Goal: Transaction & Acquisition: Purchase product/service

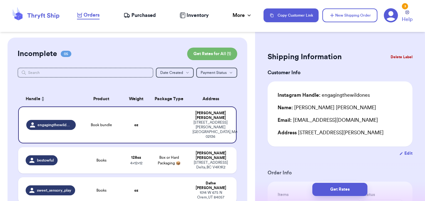
scroll to position [31, 0]
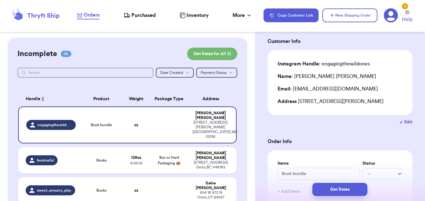
drag, startPoint x: 298, startPoint y: 101, endPoint x: 390, endPoint y: 99, distance: 92.6
click at [390, 99] on div "Address [STREET_ADDRESS][PERSON_NAME]" at bounding box center [339, 102] width 125 height 8
copy div "[STREET_ADDRESS][PERSON_NAME]"
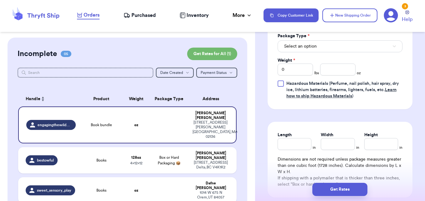
scroll to position [313, 0]
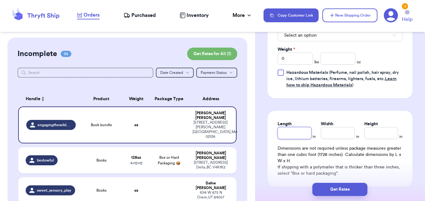
click at [299, 128] on input "Length" at bounding box center [294, 133] width 34 height 12
type input "1"
type input "13"
type input "5"
type input "1"
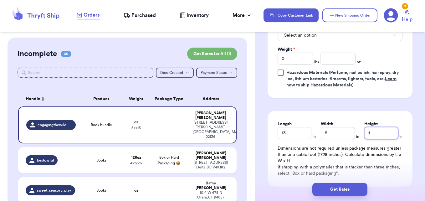
type input "10"
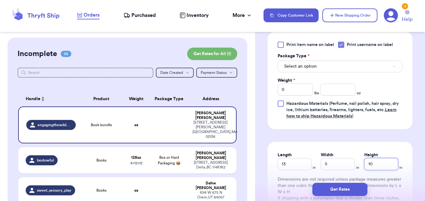
scroll to position [282, 0]
type input "10"
drag, startPoint x: 289, startPoint y: 87, endPoint x: 269, endPoint y: 85, distance: 19.8
click at [269, 85] on div "Print item name on label Print username on label Package Type * Select an optio…" at bounding box center [339, 81] width 145 height 98
type input "8"
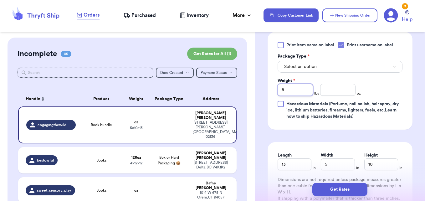
type input "8"
type input "5"
click at [410, 122] on div "Shipping Information Delete Label Customer Info Instagram Handle: engagingthewi…" at bounding box center [340, 25] width 170 height 538
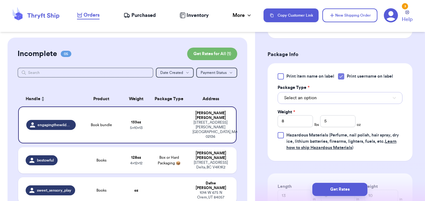
click at [374, 98] on button "Select an option" at bounding box center [339, 98] width 125 height 12
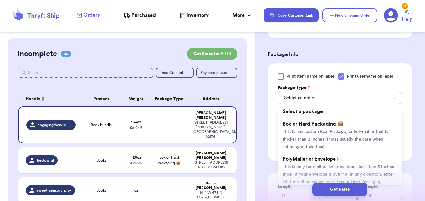
click at [374, 98] on button "Select an option" at bounding box center [339, 98] width 125 height 12
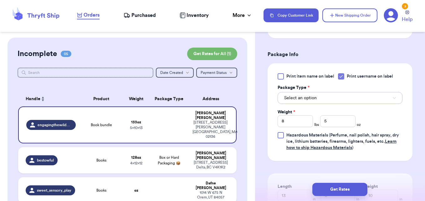
click at [369, 98] on button "Select an option" at bounding box center [339, 98] width 125 height 12
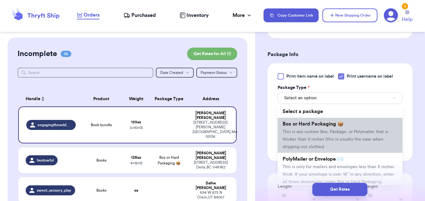
click at [333, 144] on li "Box or Hard Packaging 📦 This is any custom Box, Package, or Polymailer that is …" at bounding box center [339, 135] width 125 height 35
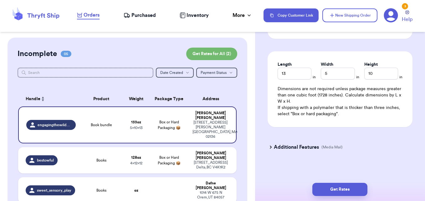
scroll to position [375, 0]
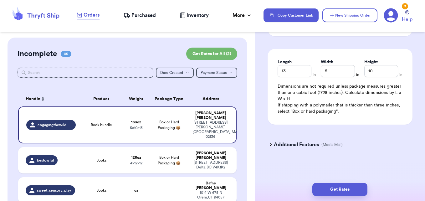
click at [272, 145] on icon at bounding box center [270, 144] width 6 height 6
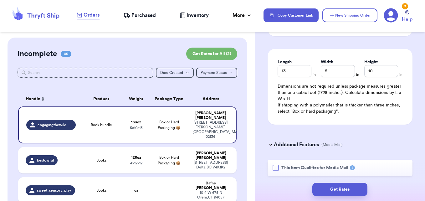
click at [277, 168] on div at bounding box center [275, 168] width 6 height 6
click at [0, 0] on input "This Item Qualifies for Media Mail" at bounding box center [0, 0] width 0 height 0
click at [335, 187] on button "Get Rates" at bounding box center [339, 189] width 55 height 13
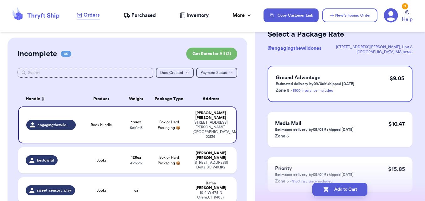
scroll to position [114, 0]
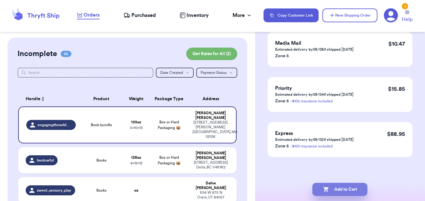
click at [349, 191] on button "Add to Cart" at bounding box center [339, 189] width 55 height 13
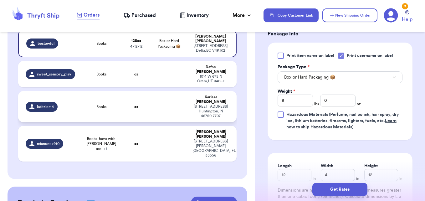
scroll to position [132, 0]
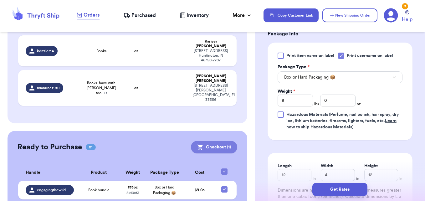
click at [217, 141] on button "Checkout ( 1 )" at bounding box center [214, 147] width 46 height 13
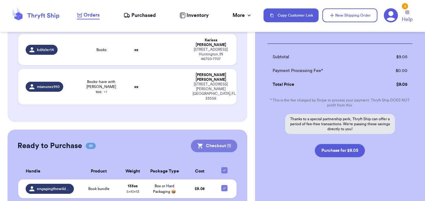
scroll to position [85, 0]
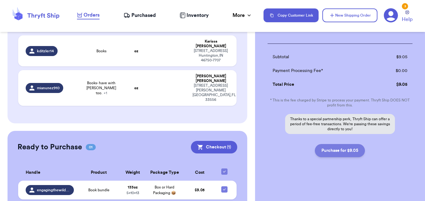
click at [331, 147] on button "Purchase for $9.05" at bounding box center [340, 150] width 50 height 13
checkbox input "false"
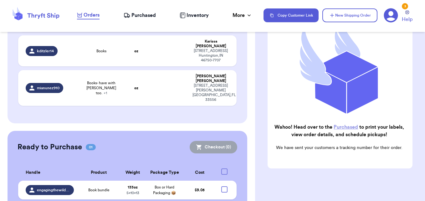
checkbox input "true"
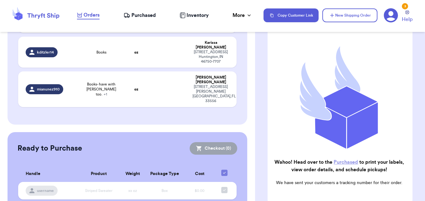
scroll to position [0, 0]
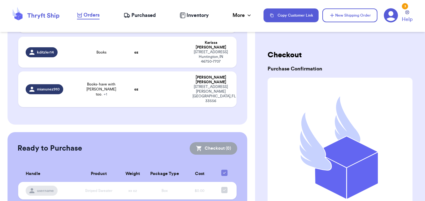
click at [145, 17] on span "Purchased" at bounding box center [143, 16] width 24 height 8
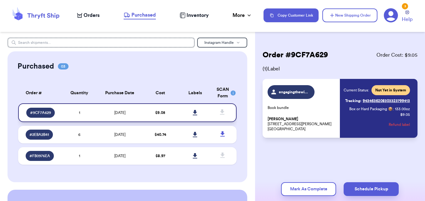
click at [193, 113] on icon at bounding box center [195, 113] width 5 height 6
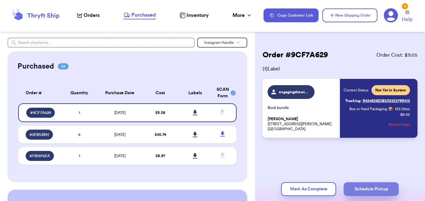
click at [364, 189] on button "Schedule Pickup" at bounding box center [370, 189] width 55 height 14
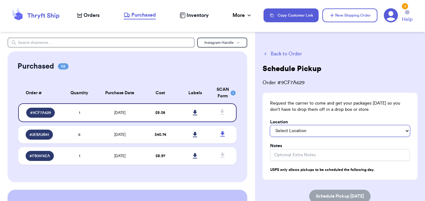
click at [326, 131] on select "Select Location In/At Mailbox On the Porch Front Door Back Door Side Door Knock…" at bounding box center [340, 130] width 140 height 11
select select "On the Porch"
click at [270, 125] on select "Select Location In/At Mailbox On the Porch Front Door Back Door Side Door Knock…" at bounding box center [340, 130] width 140 height 11
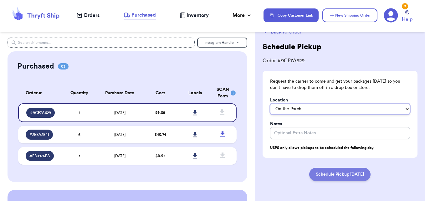
scroll to position [31, 0]
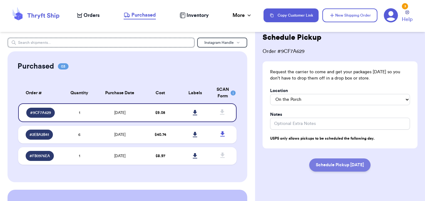
click at [335, 165] on button "Schedule Pickup [DATE]" at bounding box center [339, 164] width 61 height 13
